Goal: Task Accomplishment & Management: Use online tool/utility

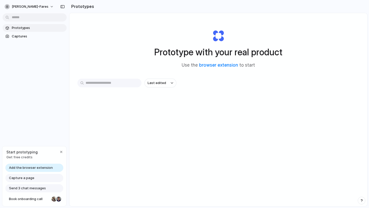
click at [29, 178] on span "Capture a page" at bounding box center [21, 178] width 25 height 5
click at [216, 65] on link "browser extension" at bounding box center [218, 65] width 39 height 5
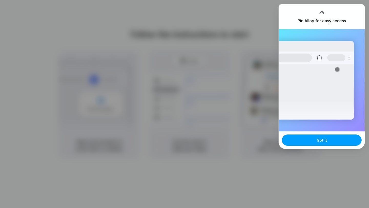
click at [328, 143] on button "Got it" at bounding box center [322, 140] width 80 height 11
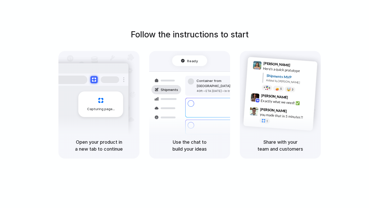
click at [349, 29] on div "Follow the instructions to start Capturing page Open your product in a new tab …" at bounding box center [189, 93] width 369 height 130
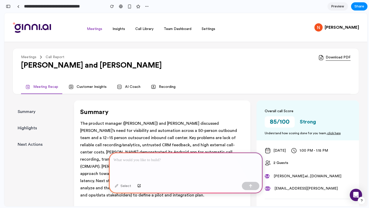
scroll to position [0, 5]
click at [142, 163] on div at bounding box center [186, 166] width 154 height 27
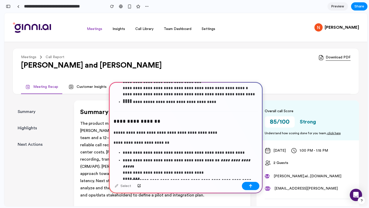
scroll to position [152, 0]
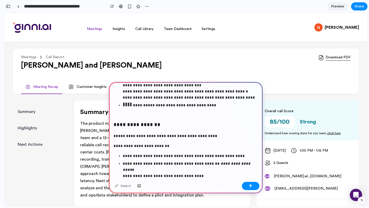
click at [114, 122] on strong "**********" at bounding box center [137, 124] width 47 height 5
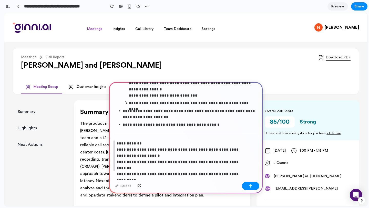
scroll to position [348, 0]
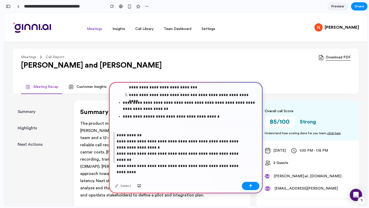
click at [134, 126] on hr at bounding box center [186, 126] width 145 height 0
click at [252, 187] on div "button" at bounding box center [251, 186] width 4 height 4
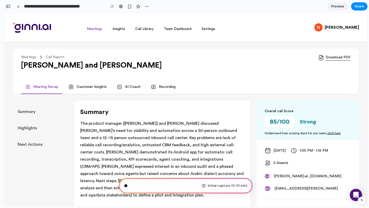
scroll to position [723, 0]
type input "**********"
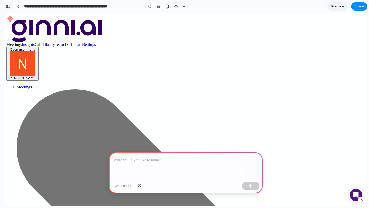
click at [9, 7] on div "button" at bounding box center [8, 7] width 5 height 4
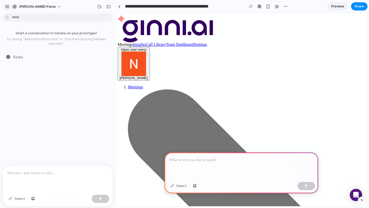
click at [7, 5] on div "button" at bounding box center [7, 6] width 5 height 5
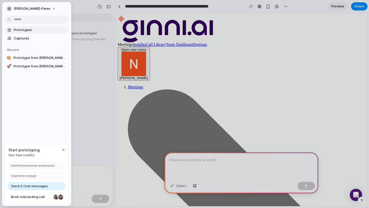
click at [16, 31] on span "Prototypes" at bounding box center [40, 29] width 53 height 5
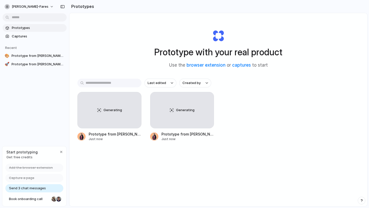
click at [33, 28] on span "Prototypes" at bounding box center [38, 27] width 53 height 5
click at [104, 111] on div "Generating" at bounding box center [110, 110] width 64 height 36
